Goal: Task Accomplishment & Management: Manage account settings

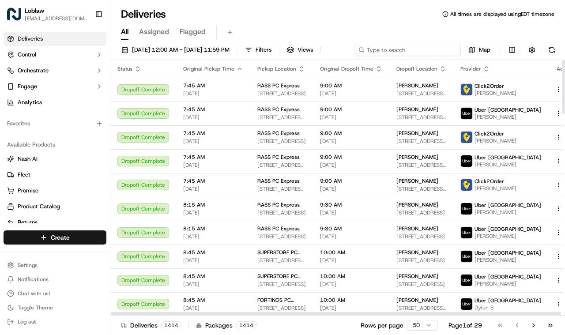
click at [428, 47] on div "[DATE] 12:00 AM - [DATE] 11:59 PM Filters Views Map" at bounding box center [337, 52] width 455 height 16
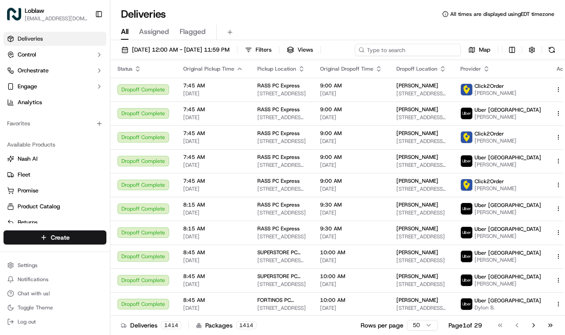
paste input "531900013726727"
type input "531900013726727"
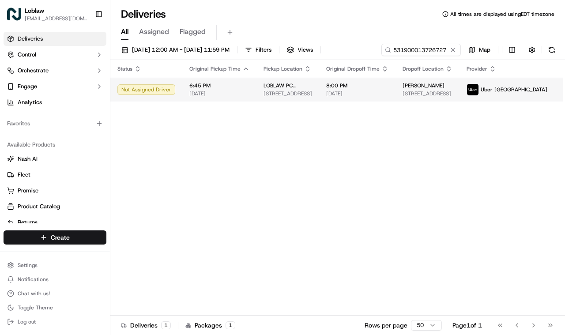
click at [250, 108] on div "Status Original Pickup Time Pickup Location Original Dropoff Time Dropoff Locat…" at bounding box center [348, 188] width 477 height 256
click at [344, 94] on span "[DATE]" at bounding box center [357, 93] width 62 height 7
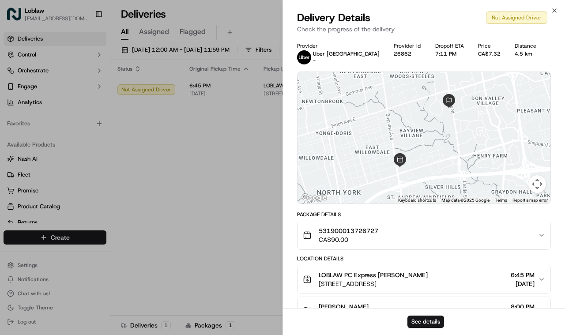
drag, startPoint x: 447, startPoint y: 318, endPoint x: 443, endPoint y: 320, distance: 4.8
click at [446, 318] on div "See details" at bounding box center [424, 321] width 282 height 27
click at [442, 321] on button "See details" at bounding box center [426, 322] width 37 height 12
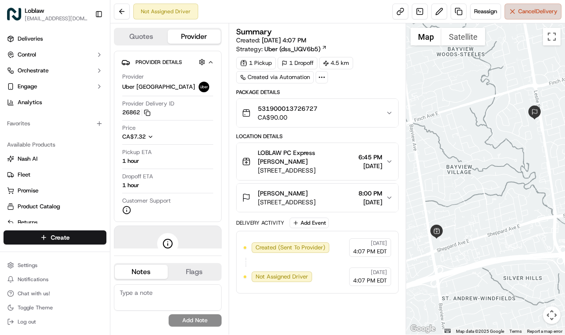
click at [526, 11] on span "Cancel Delivery" at bounding box center [537, 12] width 39 height 8
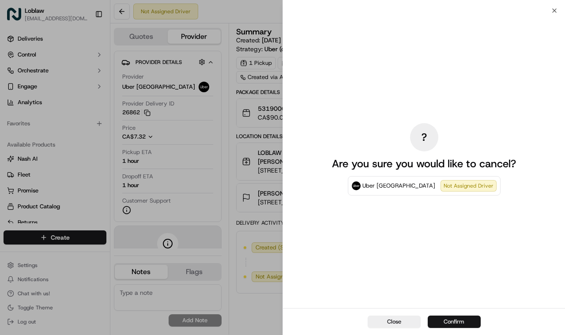
click at [437, 321] on button "Confirm" at bounding box center [454, 322] width 53 height 12
